Goal: Task Accomplishment & Management: Use online tool/utility

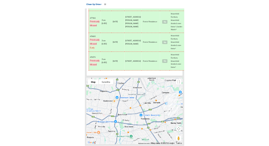
scroll to position [4516, 0]
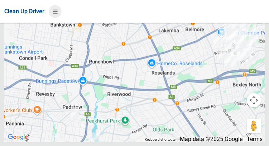
click at [58, 15] on icon at bounding box center [55, 11] width 5 height 12
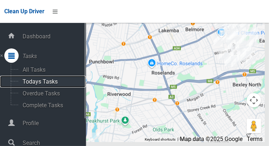
click at [32, 84] on span "Todays Tasks" at bounding box center [50, 81] width 60 height 7
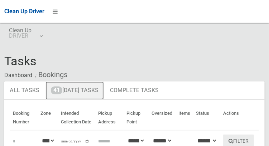
click at [77, 89] on link "41 Today's Tasks" at bounding box center [75, 90] width 58 height 19
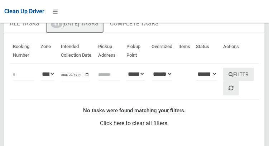
scroll to position [69, 0]
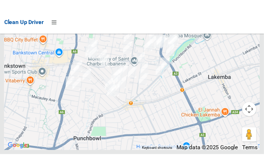
scroll to position [4118, 0]
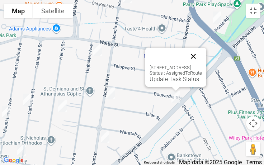
click at [202, 56] on button "Close" at bounding box center [193, 56] width 17 height 17
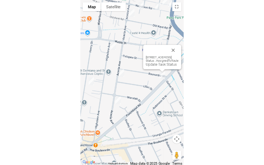
scroll to position [4067, 0]
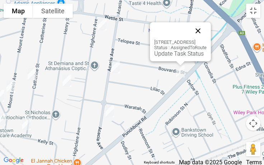
click at [206, 25] on button "Close" at bounding box center [197, 30] width 17 height 17
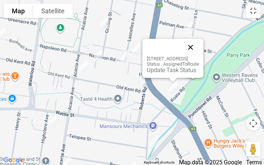
click at [199, 39] on button "Close" at bounding box center [190, 47] width 17 height 17
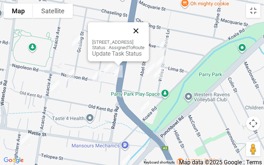
click at [144, 29] on button "Close" at bounding box center [135, 30] width 17 height 17
